Goal: Transaction & Acquisition: Purchase product/service

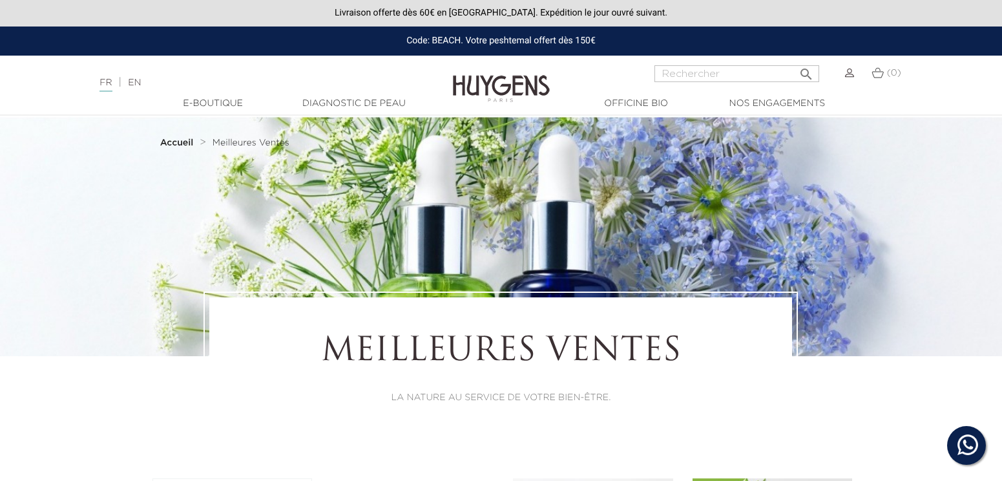
click at [851, 73] on img at bounding box center [849, 72] width 9 height 9
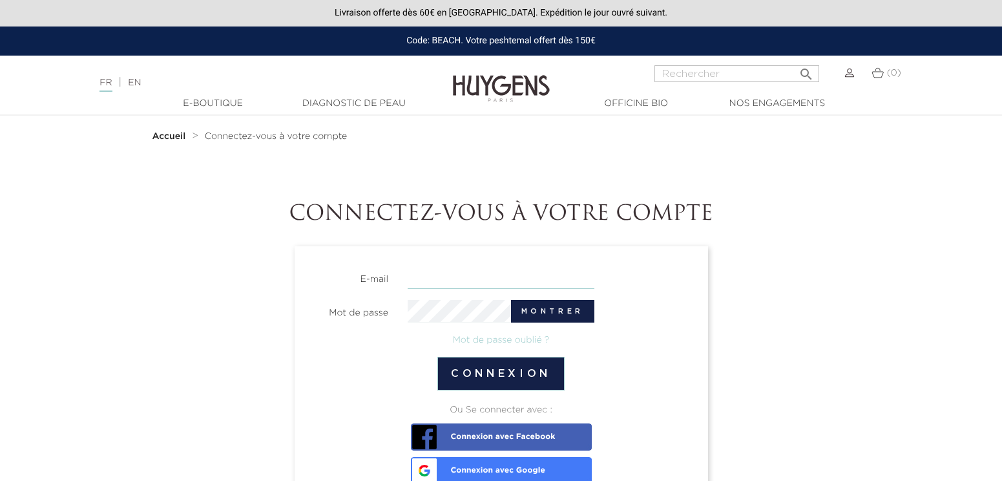
click at [437, 278] on input "email" at bounding box center [501, 277] width 187 height 23
type input "marie.delatorre@kedgebs.com"
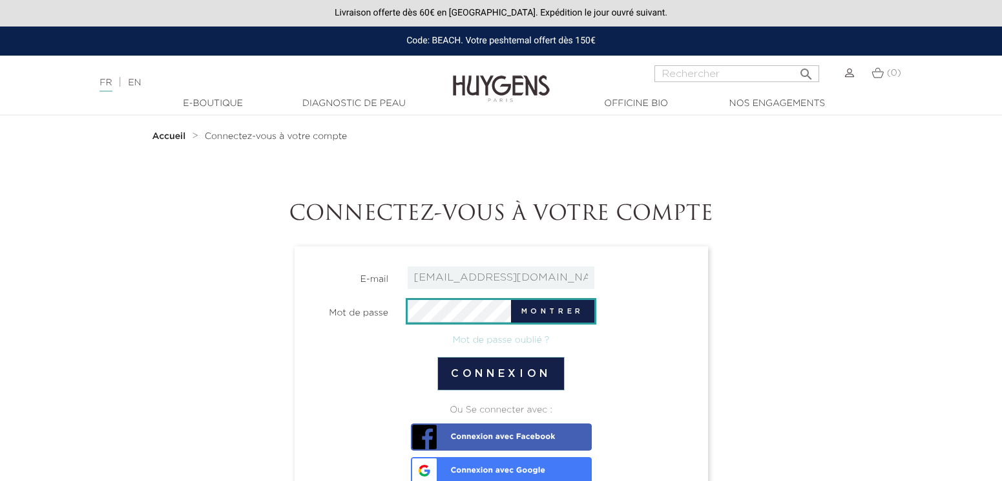
click at [437, 357] on button "Connexion" at bounding box center [500, 374] width 127 height 34
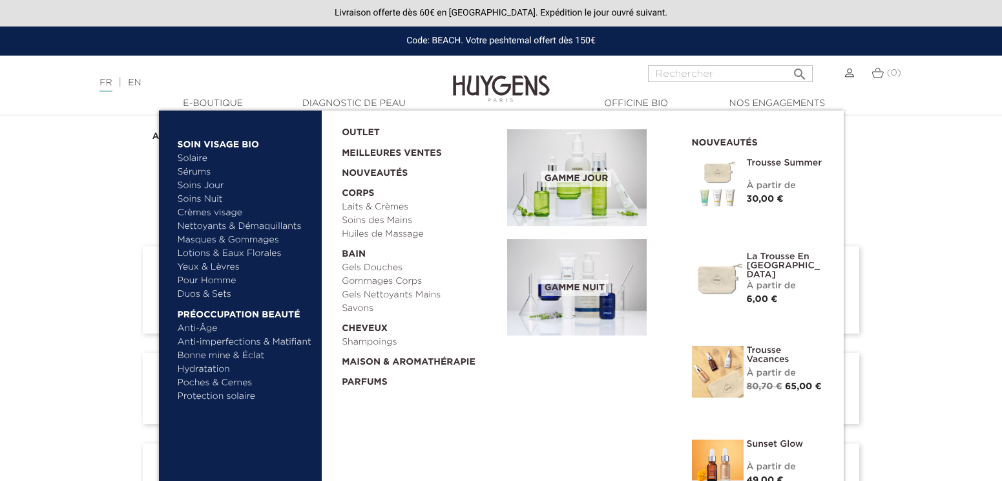
click at [209, 224] on link "Nettoyants & Démaquillants" at bounding box center [245, 227] width 135 height 14
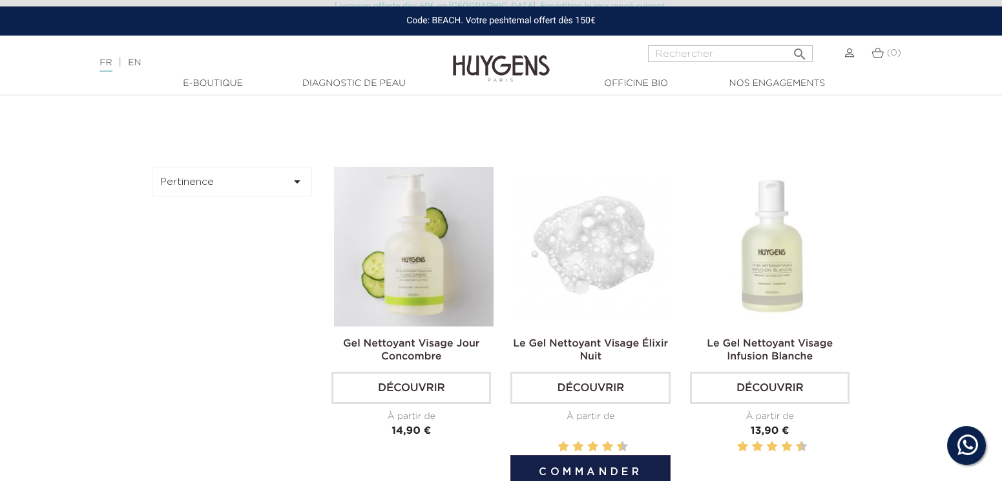
scroll to position [335, 0]
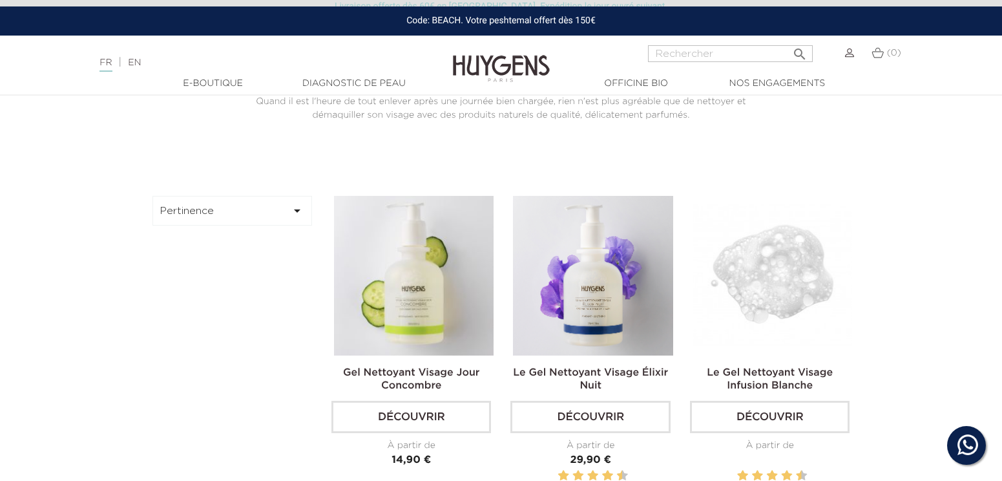
click at [783, 295] on img at bounding box center [772, 276] width 160 height 160
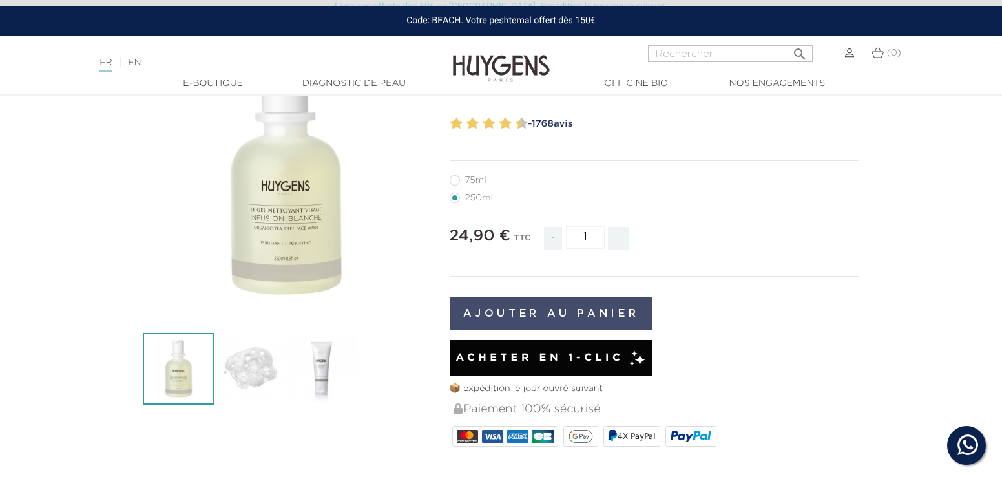
scroll to position [139, 0]
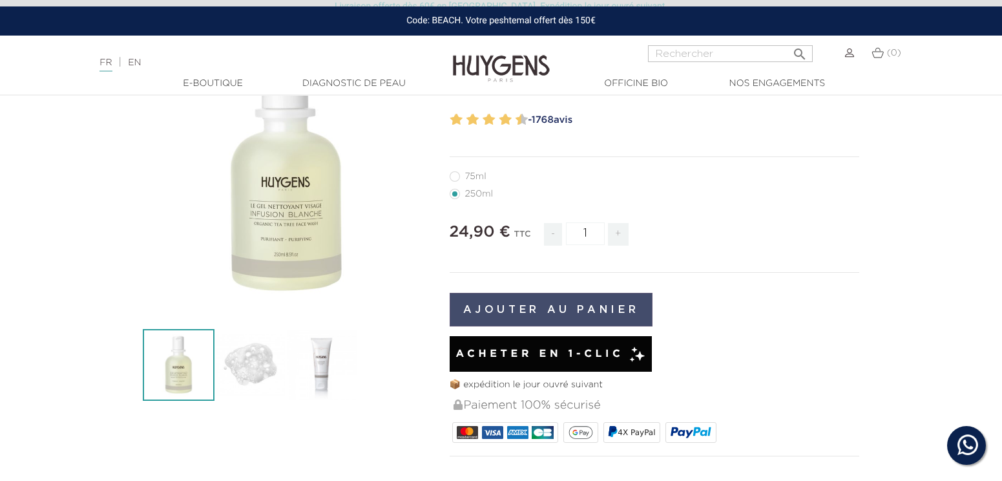
click at [549, 306] on button "Ajouter au panier" at bounding box center [551, 310] width 203 height 34
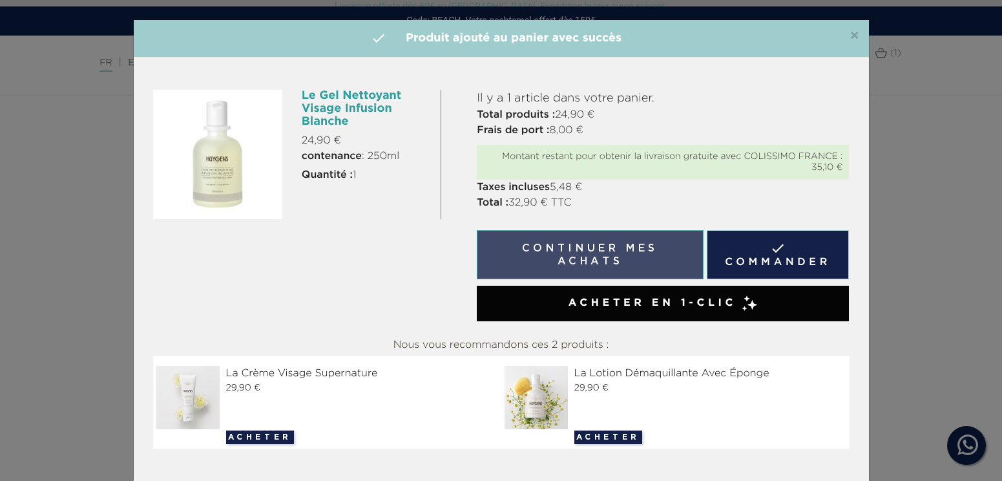
click at [629, 259] on button "Continuer mes achats" at bounding box center [590, 254] width 226 height 49
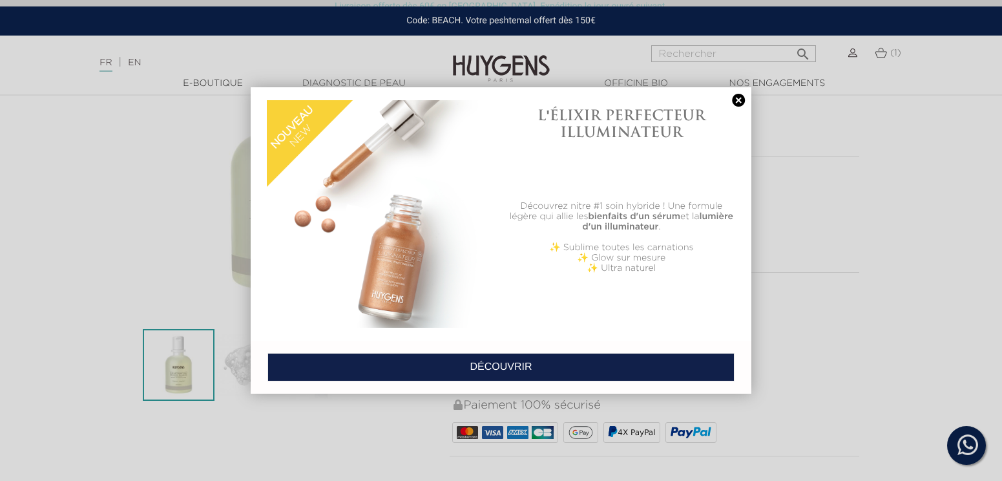
click at [735, 99] on link at bounding box center [738, 101] width 18 height 14
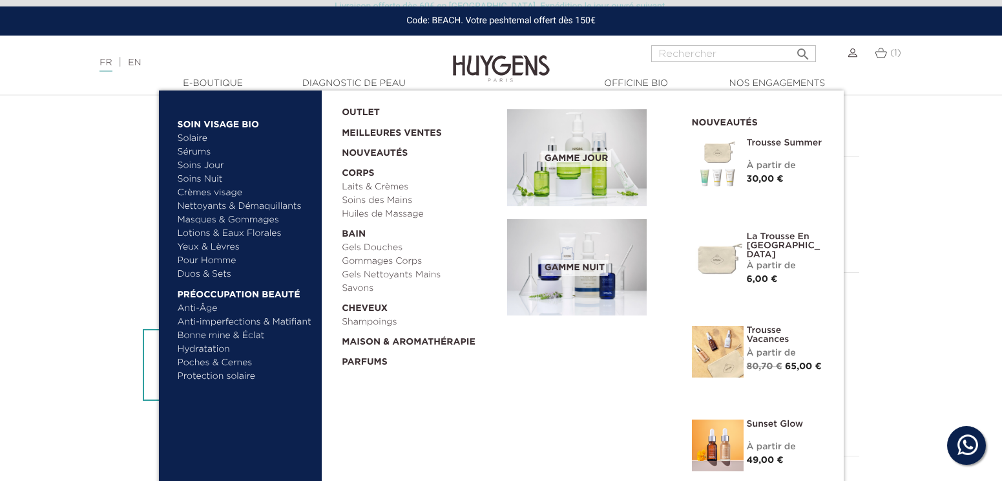
click at [204, 241] on link "Yeux & Lèvres" at bounding box center [245, 247] width 135 height 14
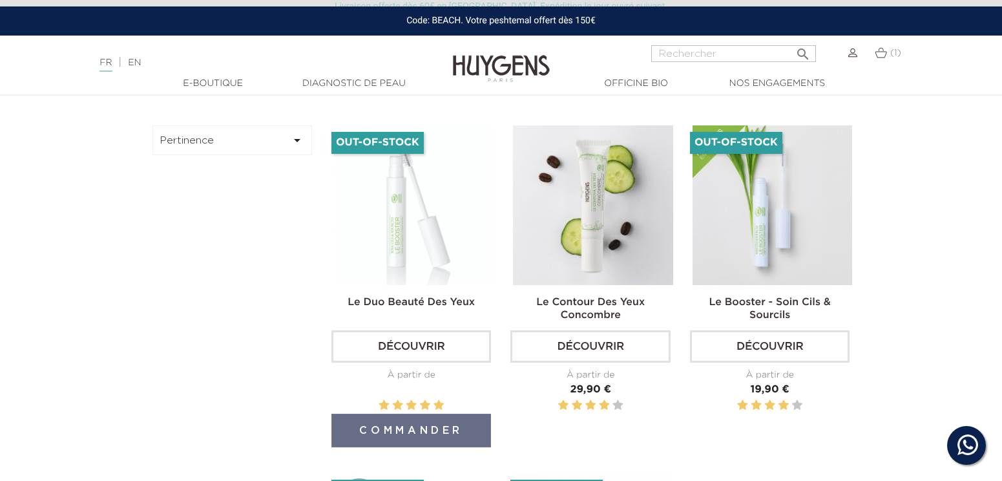
scroll to position [367, 0]
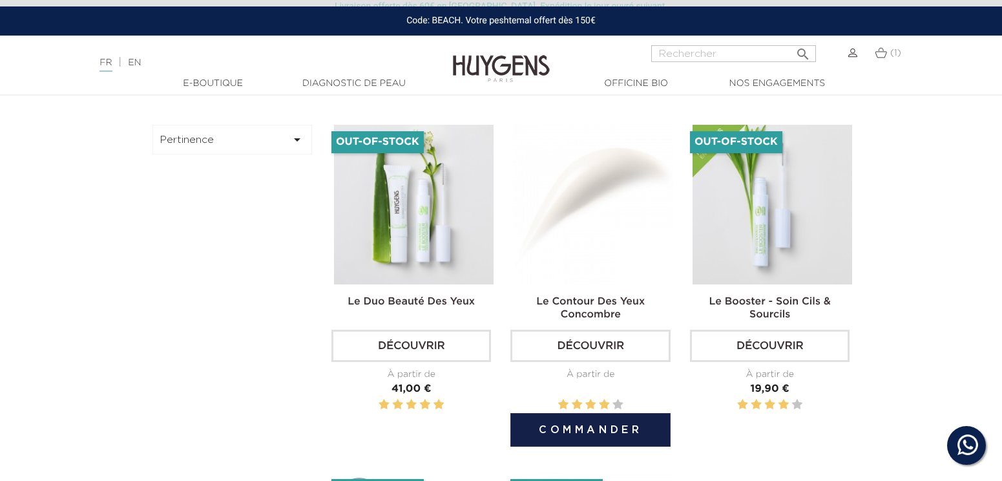
click at [579, 339] on link "Découvrir" at bounding box center [590, 345] width 160 height 32
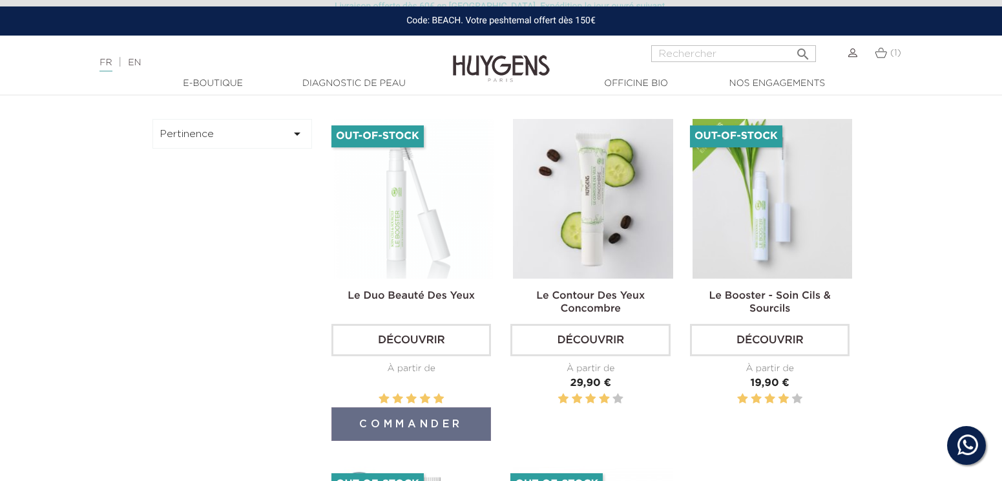
scroll to position [372, 0]
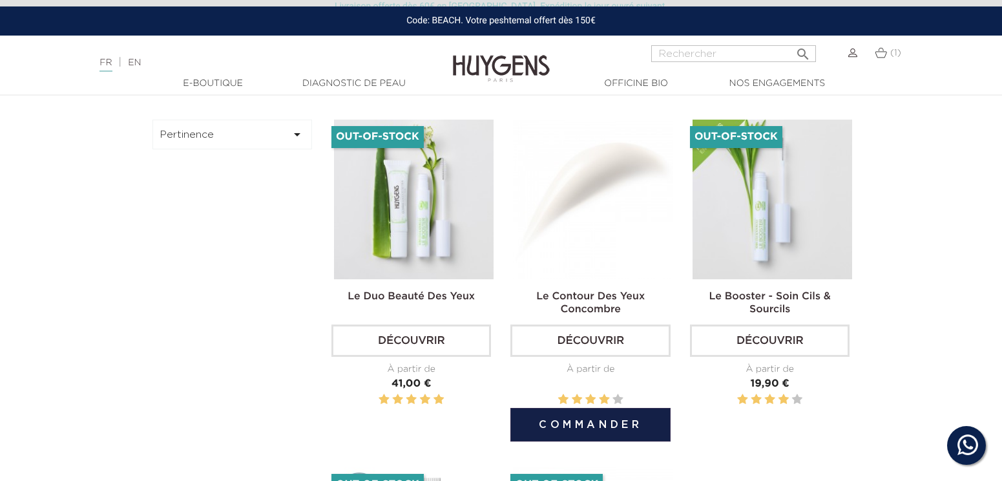
click at [597, 306] on link "Le Contour Des Yeux Concombre" at bounding box center [590, 302] width 109 height 23
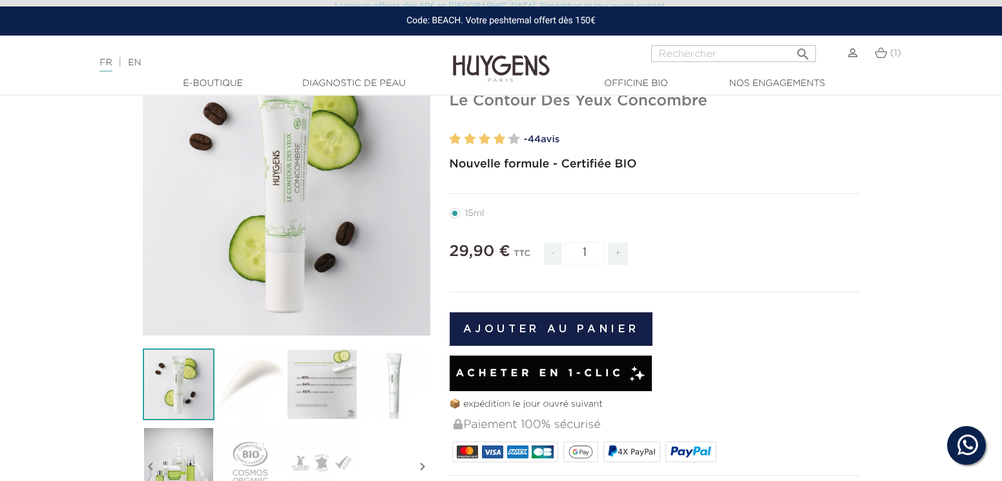
scroll to position [123, 0]
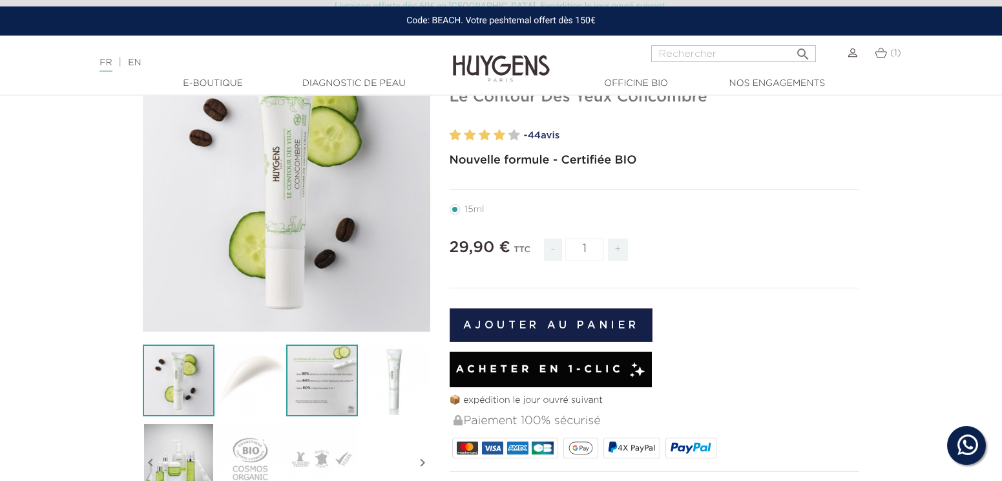
click at [316, 395] on img at bounding box center [322, 380] width 72 height 72
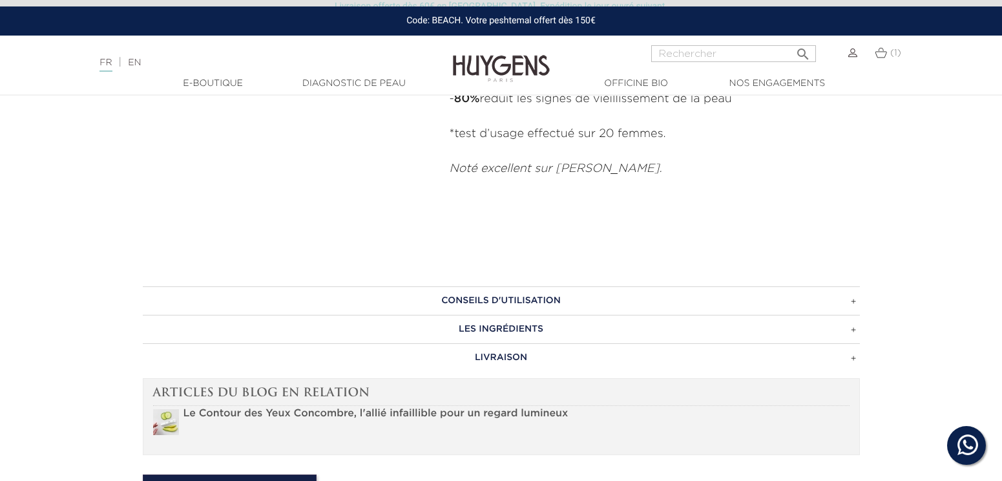
scroll to position [892, 0]
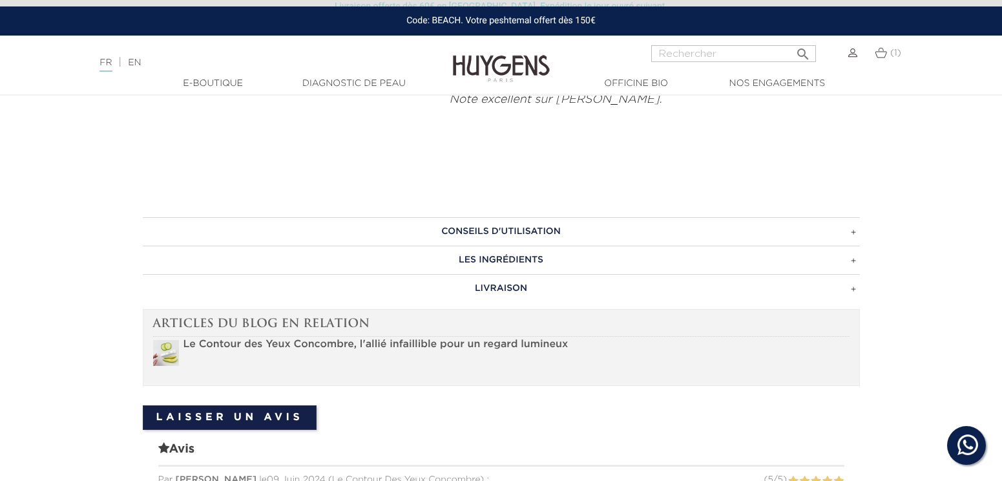
click at [397, 220] on h3 "CONSEILS D'UTILISATION" at bounding box center [501, 231] width 717 height 28
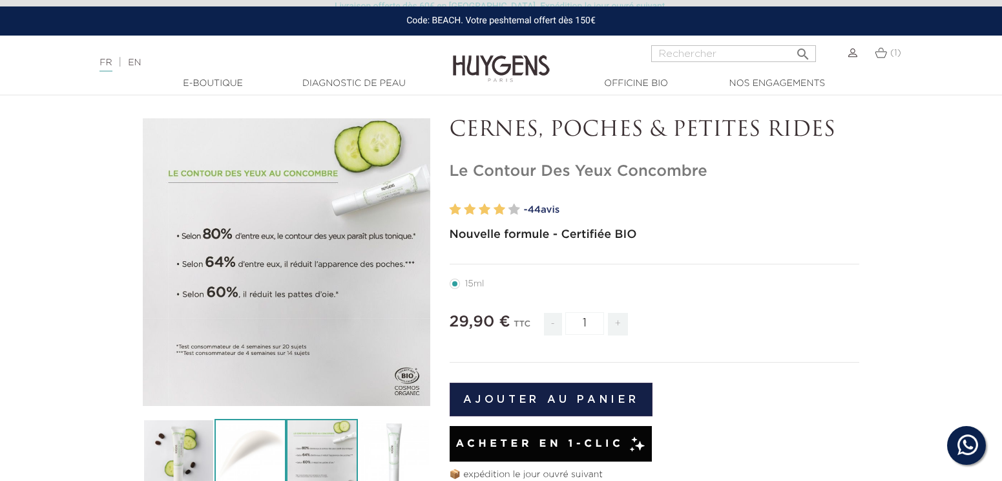
scroll to position [0, 0]
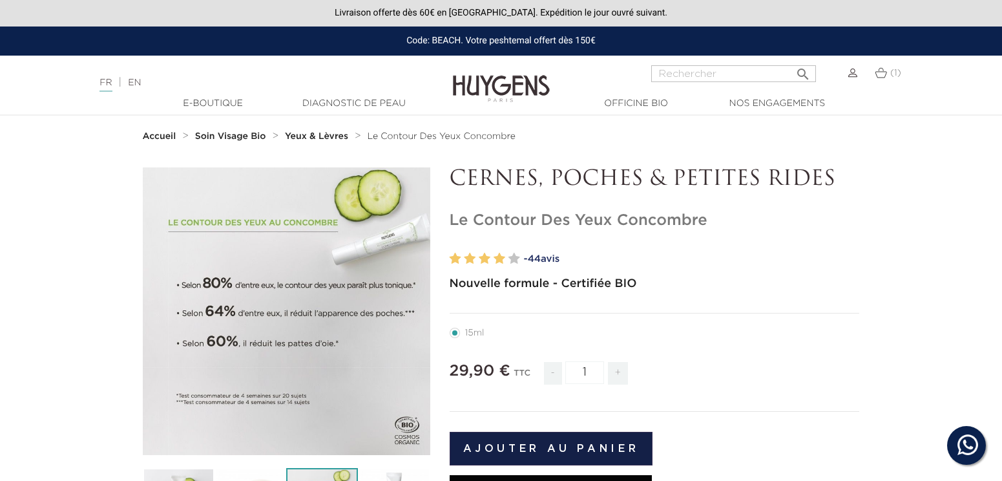
drag, startPoint x: 705, startPoint y: 220, endPoint x: 441, endPoint y: 216, distance: 263.6
copy h1 "Le Contour Des Yeux Concombre"
click at [881, 74] on img at bounding box center [881, 72] width 12 height 11
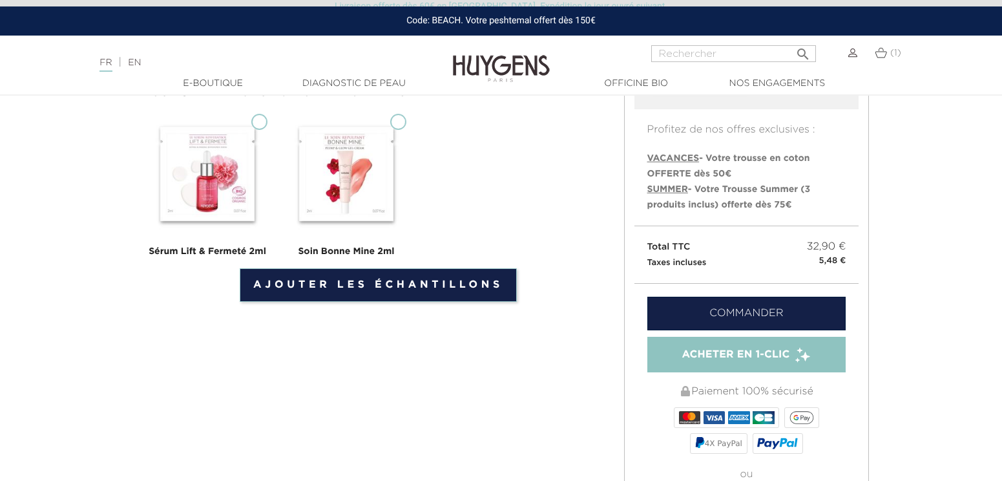
scroll to position [283, 0]
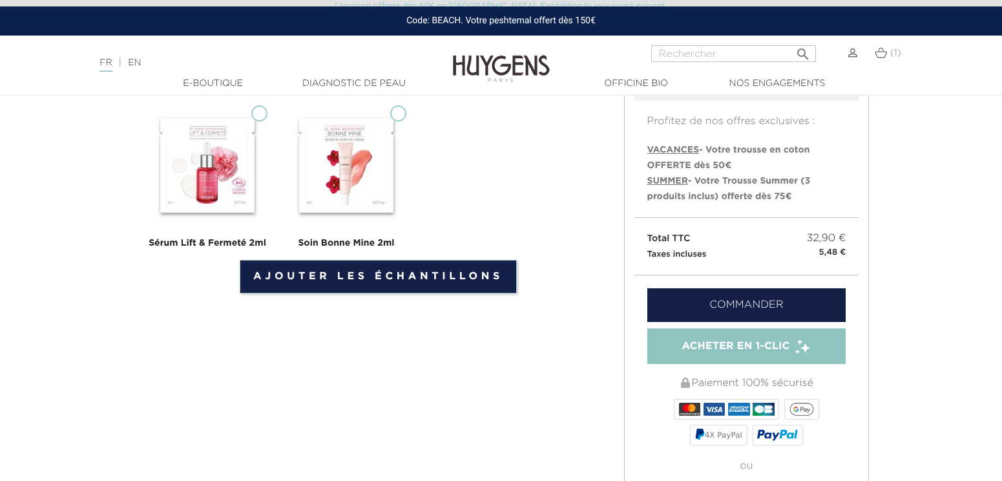
click at [733, 346] on span "Acheter en 1-clic" at bounding box center [736, 346] width 108 height 16
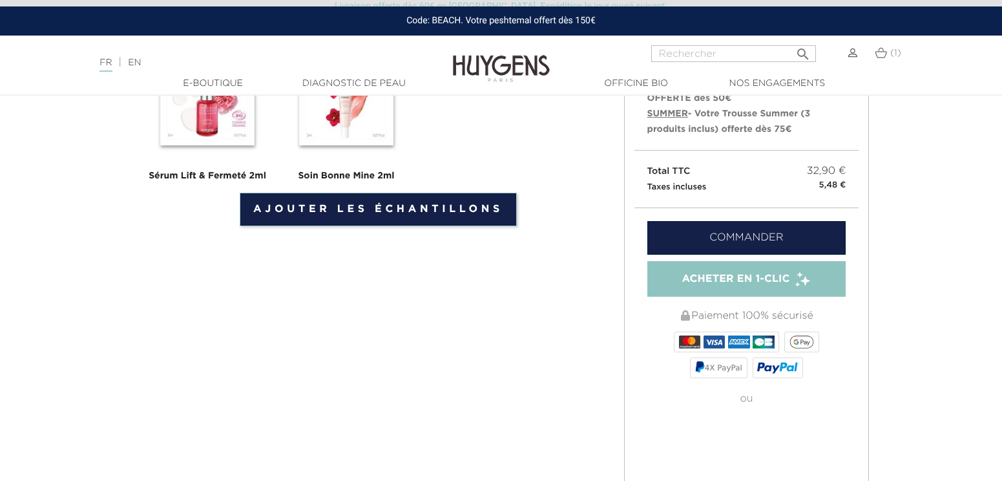
scroll to position [335, 0]
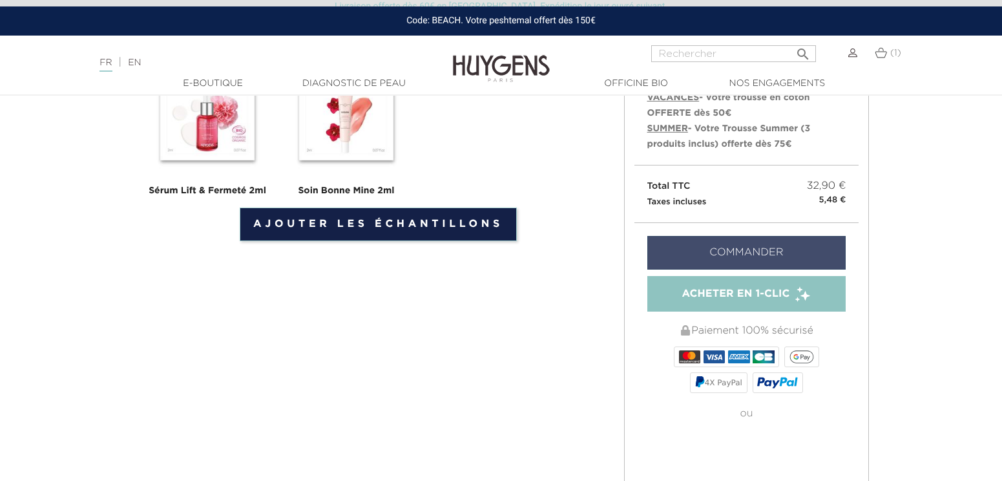
click at [732, 255] on link "Commander" at bounding box center [746, 253] width 199 height 34
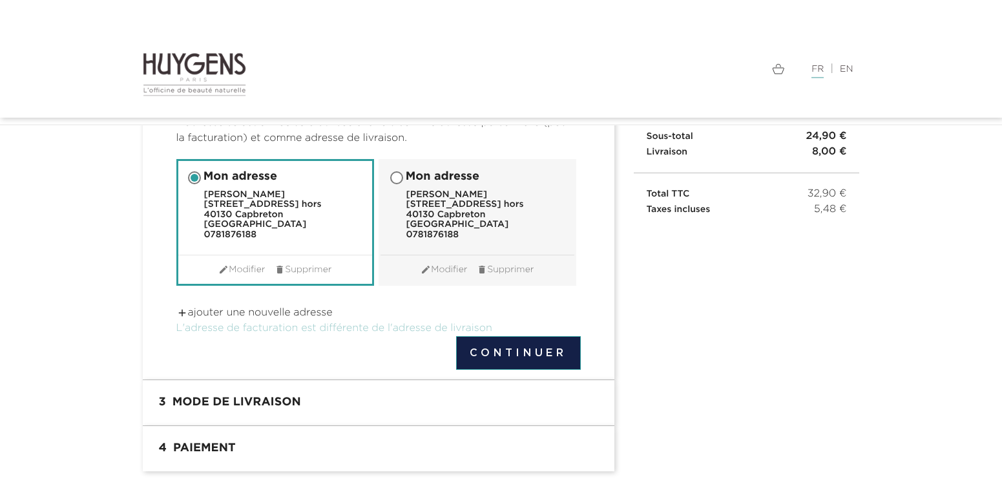
scroll to position [174, 0]
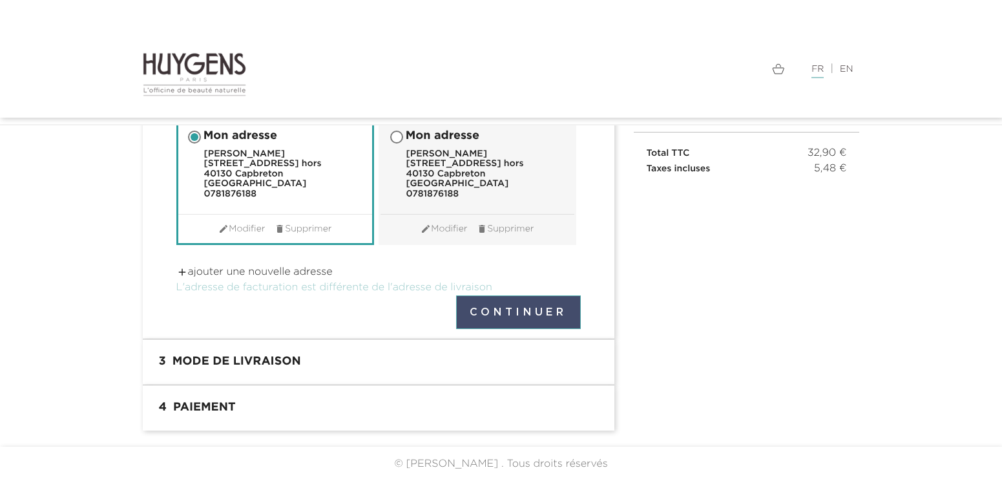
click at [509, 308] on button "Continuer" at bounding box center [518, 312] width 125 height 34
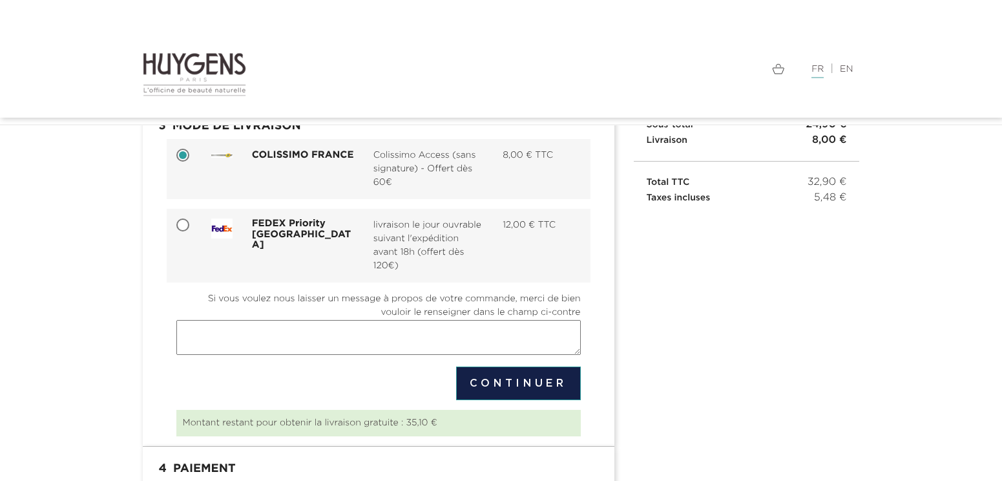
scroll to position [147, 0]
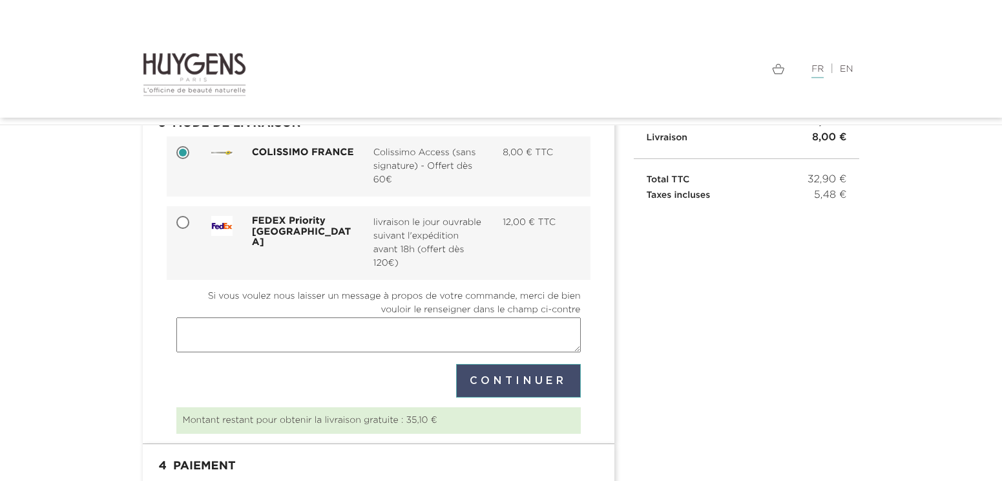
click at [517, 387] on button "Continuer" at bounding box center [518, 381] width 125 height 34
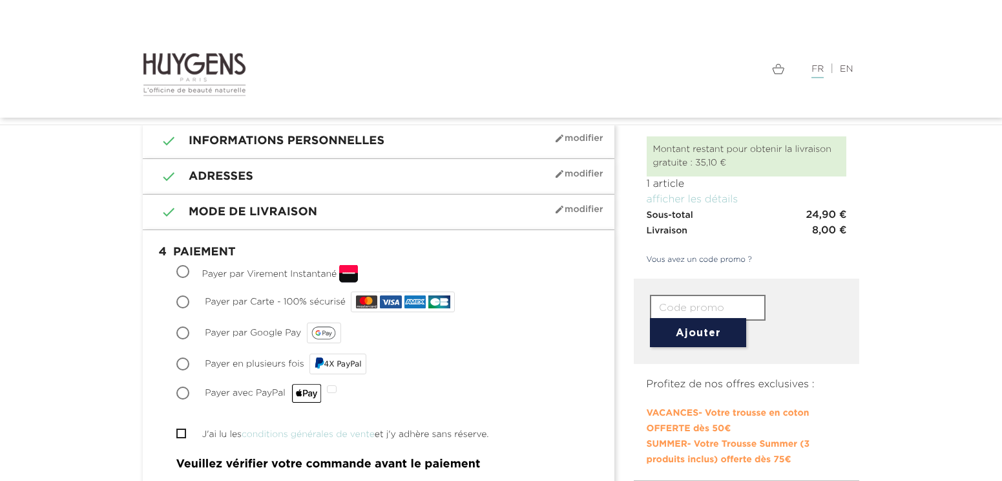
scroll to position [65, 0]
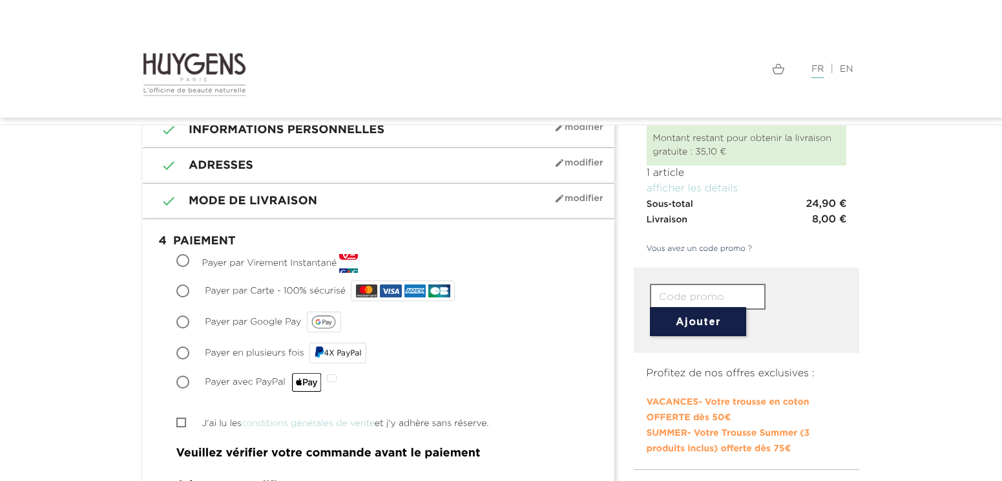
click at [181, 421] on input "J'ai lu les conditions générales de vente et j'y adhère sans réserve." at bounding box center [180, 422] width 8 height 8
checkbox input "true"
click at [180, 293] on input "Payer par Carte - 100% sécurisé" at bounding box center [184, 291] width 13 height 13
radio input "true"
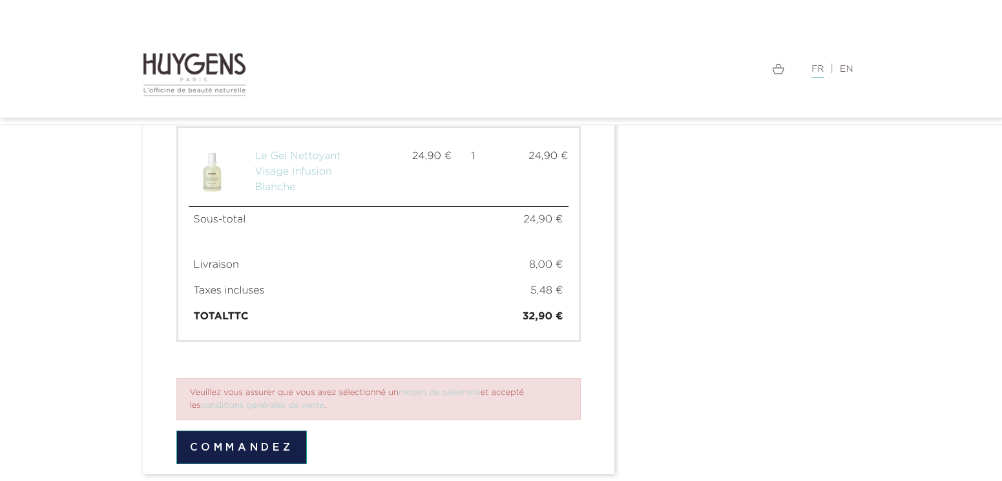
scroll to position [943, 0]
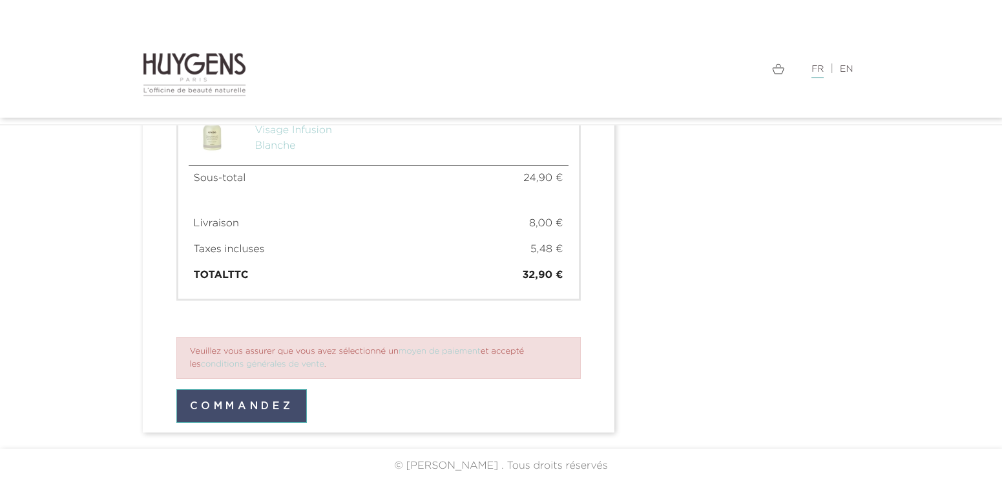
click at [242, 397] on button "Commandez" at bounding box center [241, 406] width 131 height 34
